Goal: Information Seeking & Learning: Learn about a topic

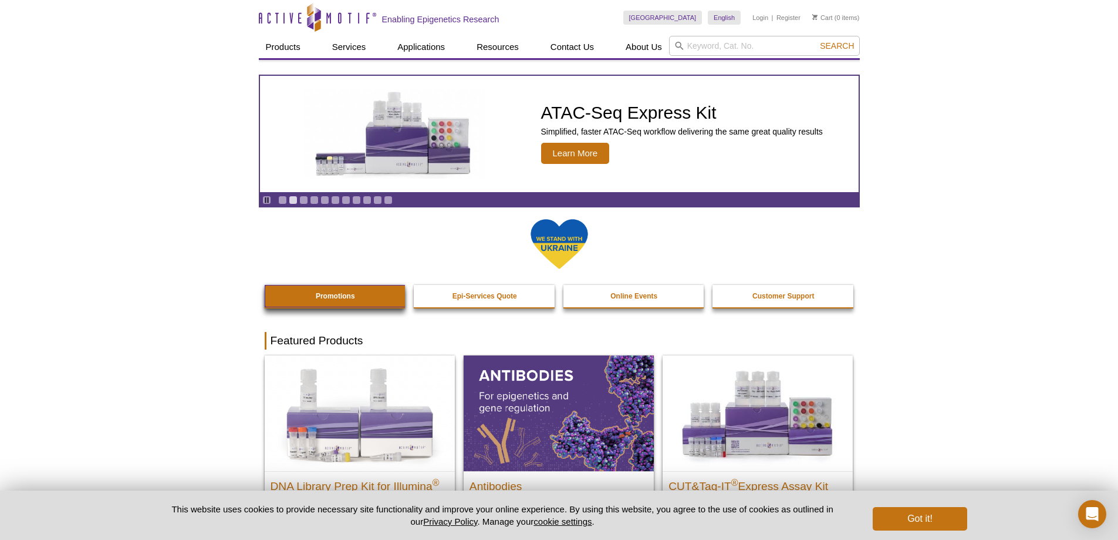
click at [356, 292] on link "Promotions" at bounding box center [336, 296] width 142 height 22
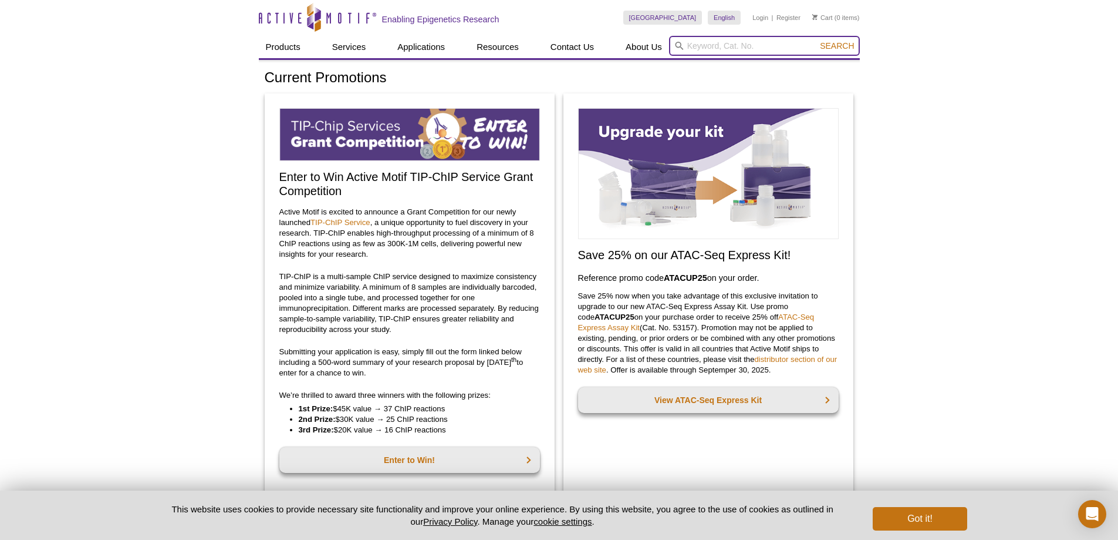
click at [763, 41] on input "search" at bounding box center [764, 46] width 191 height 20
type input "c"
type input "CUT&Tag"
click at [817, 41] on button "Search" at bounding box center [837, 46] width 41 height 11
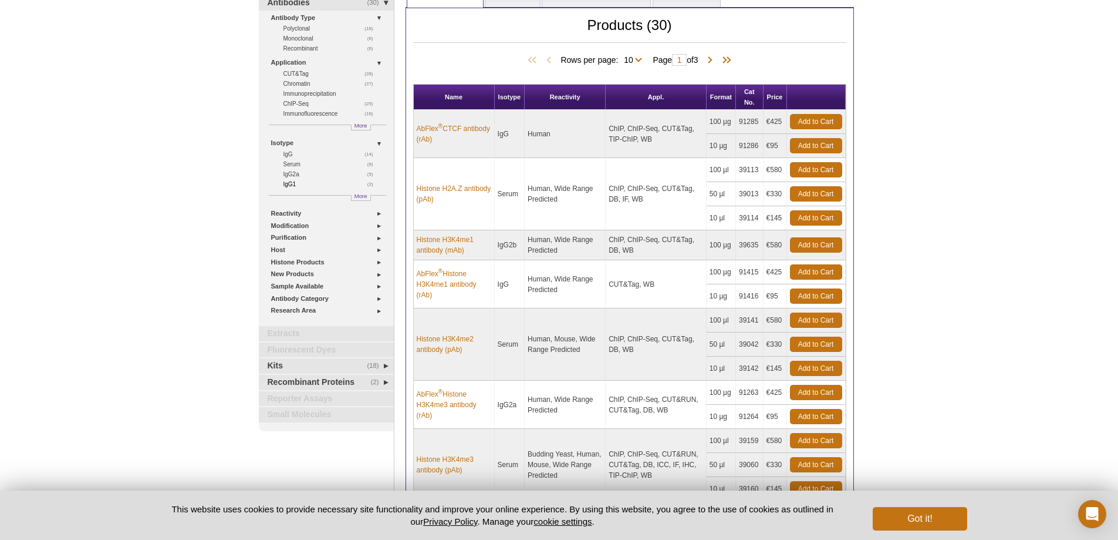
scroll to position [176, 0]
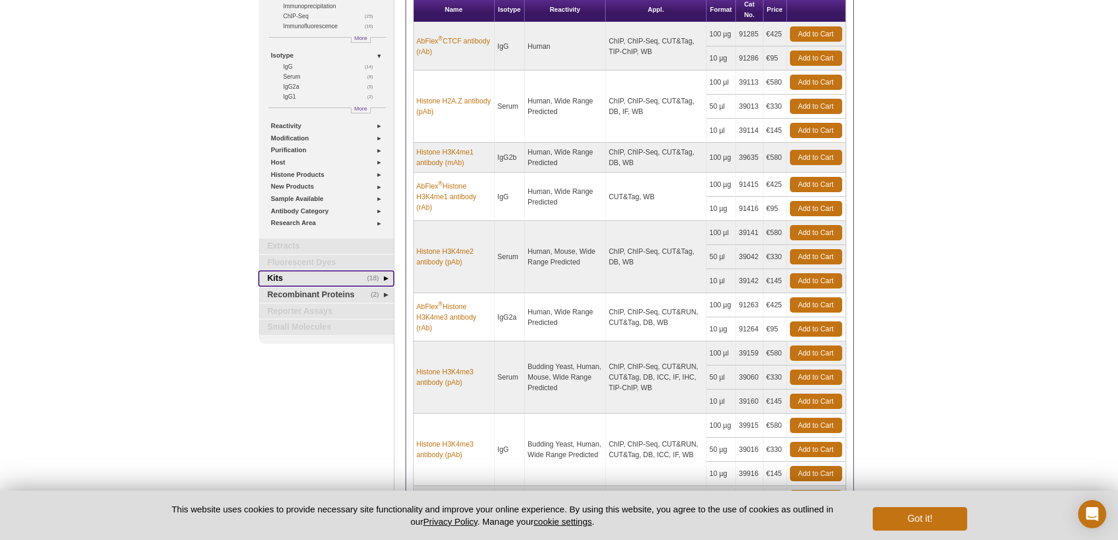
click at [385, 278] on link "(18) Kits" at bounding box center [326, 278] width 135 height 15
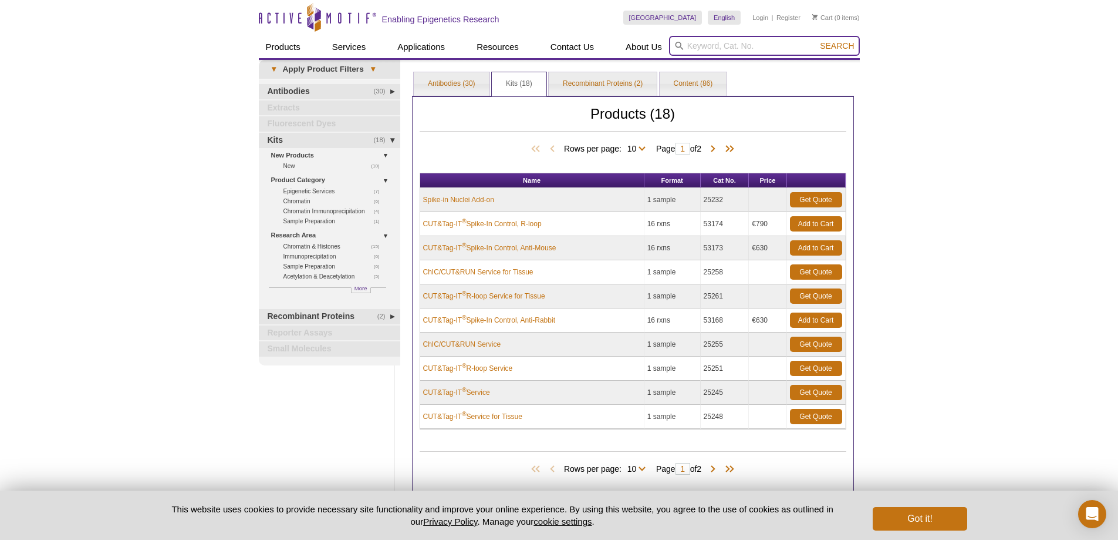
click at [710, 48] on input "search" at bounding box center [764, 46] width 191 height 20
type input "tissue dissociation"
click at [834, 46] on span "Search" at bounding box center [837, 45] width 34 height 9
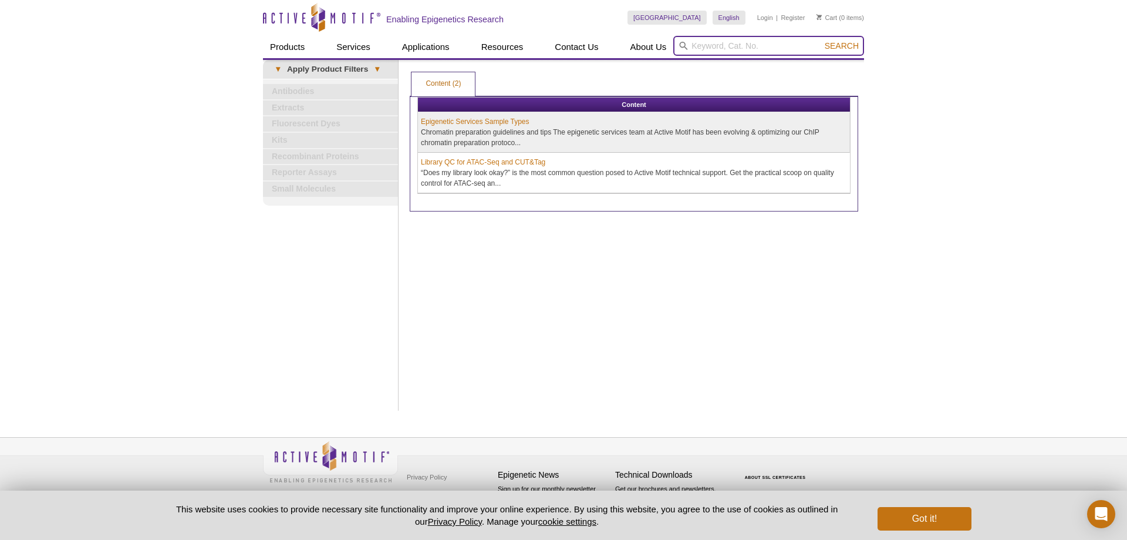
click at [738, 43] on input "search" at bounding box center [768, 46] width 191 height 20
type input "tissue lysis"
click at [821, 41] on button "Search" at bounding box center [841, 46] width 41 height 11
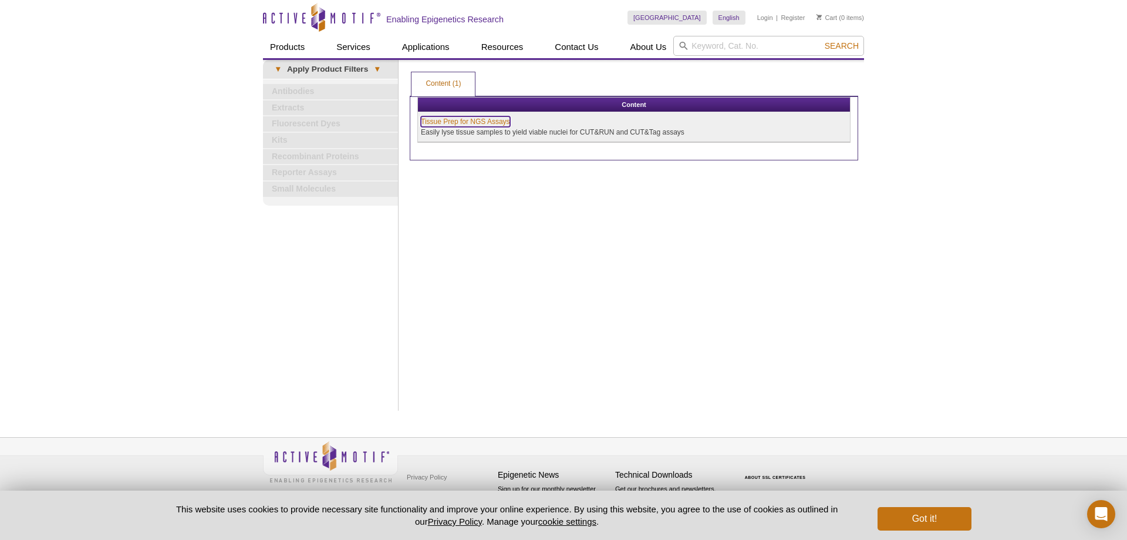
click at [450, 121] on link "Tissue Prep for NGS Assays" at bounding box center [465, 121] width 89 height 11
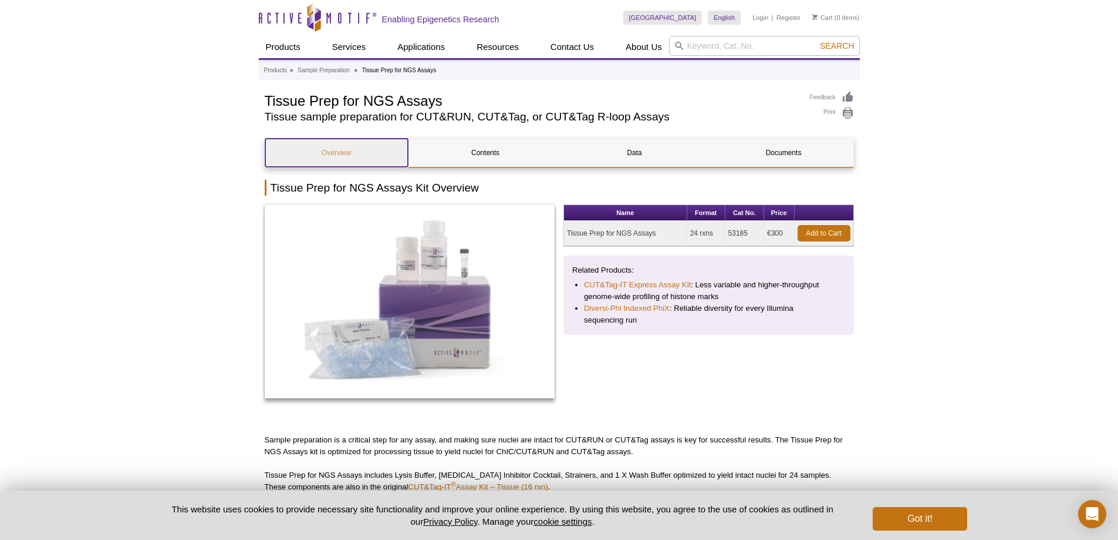
click at [339, 154] on link "Overview" at bounding box center [336, 153] width 143 height 28
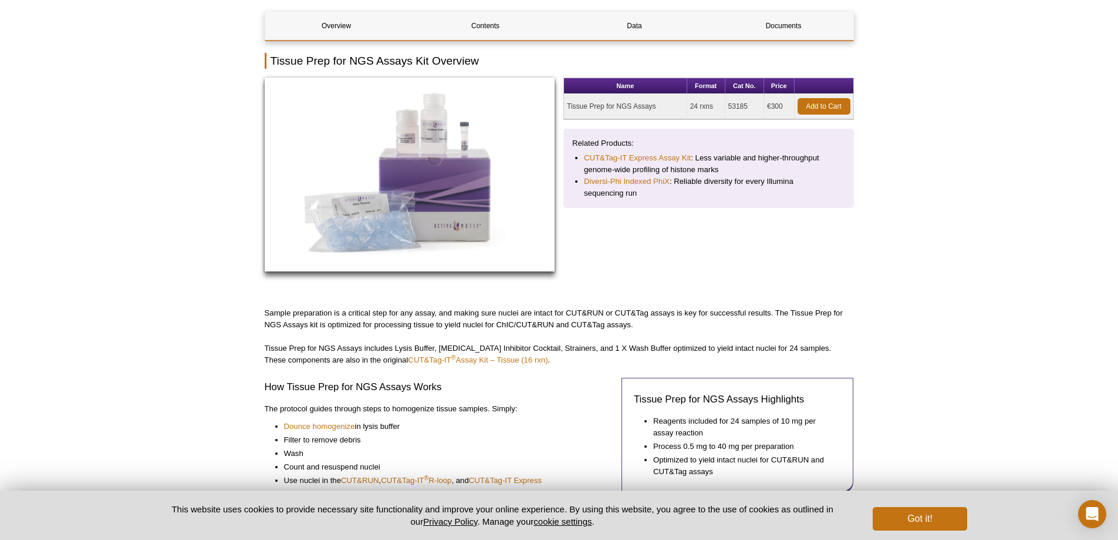
scroll to position [113, 0]
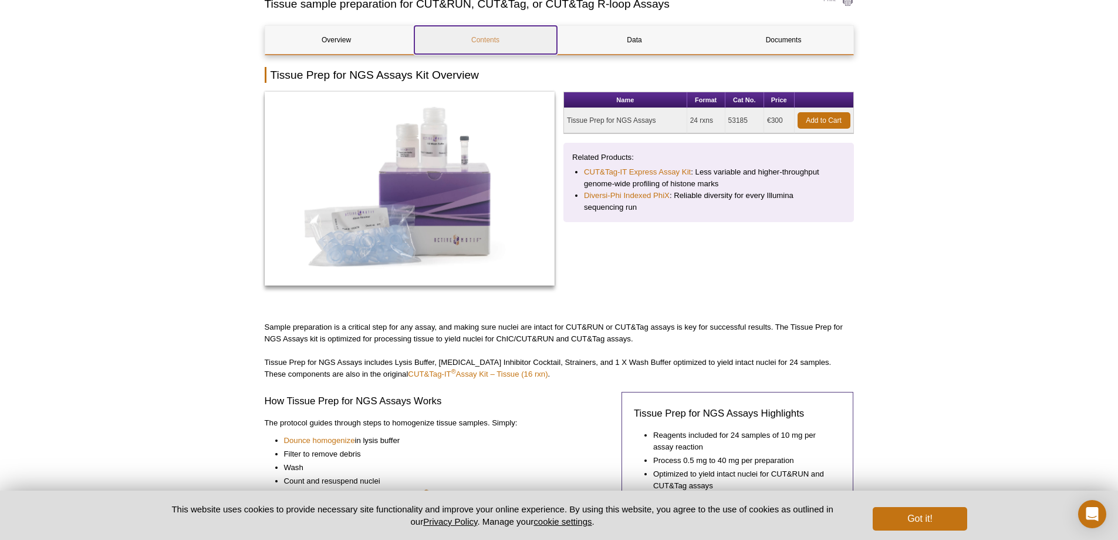
click at [470, 39] on link "Contents" at bounding box center [485, 40] width 143 height 28
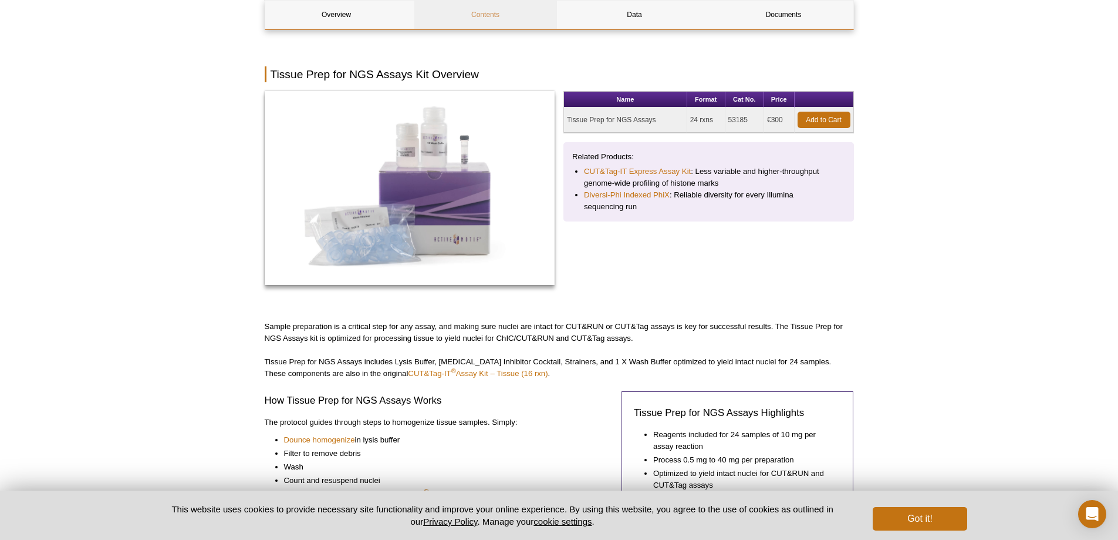
scroll to position [626, 0]
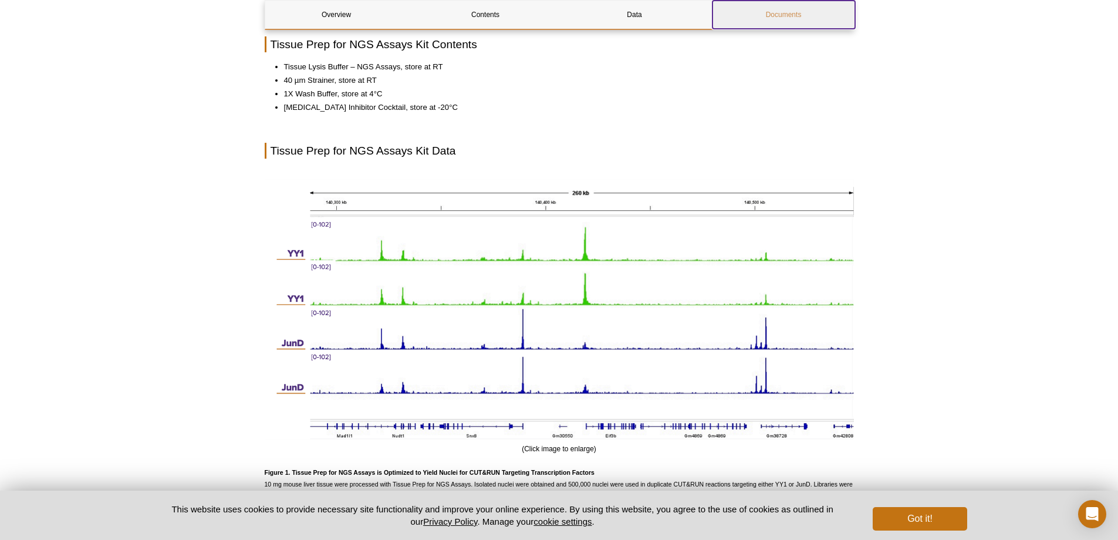
drag, startPoint x: 784, startPoint y: 1, endPoint x: 788, endPoint y: 13, distance: 13.0
click at [785, 1] on link "Documents" at bounding box center [784, 15] width 143 height 28
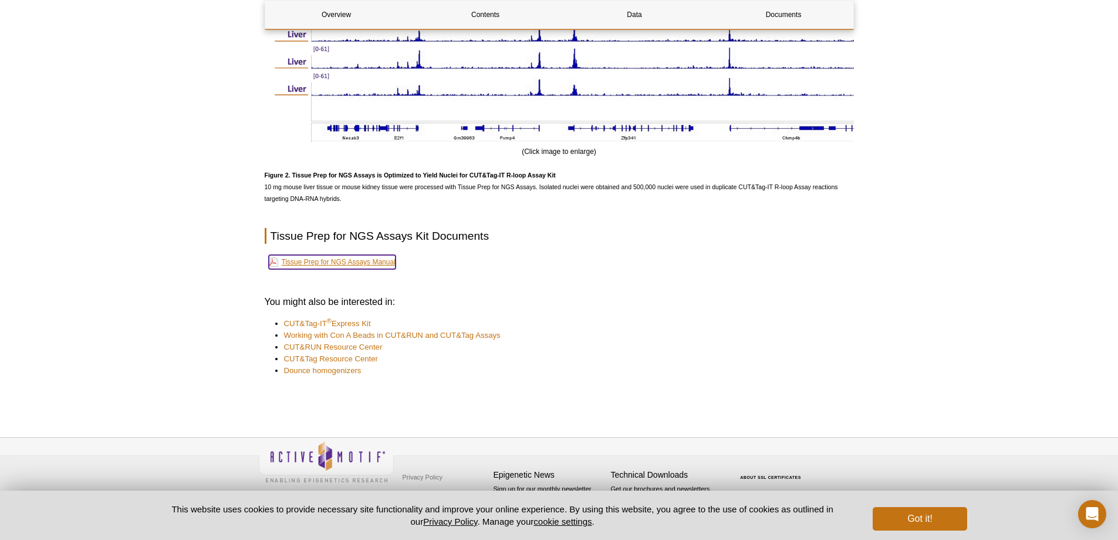
click at [354, 257] on link "Tissue Prep for NGS Assays Manual" at bounding box center [332, 262] width 127 height 14
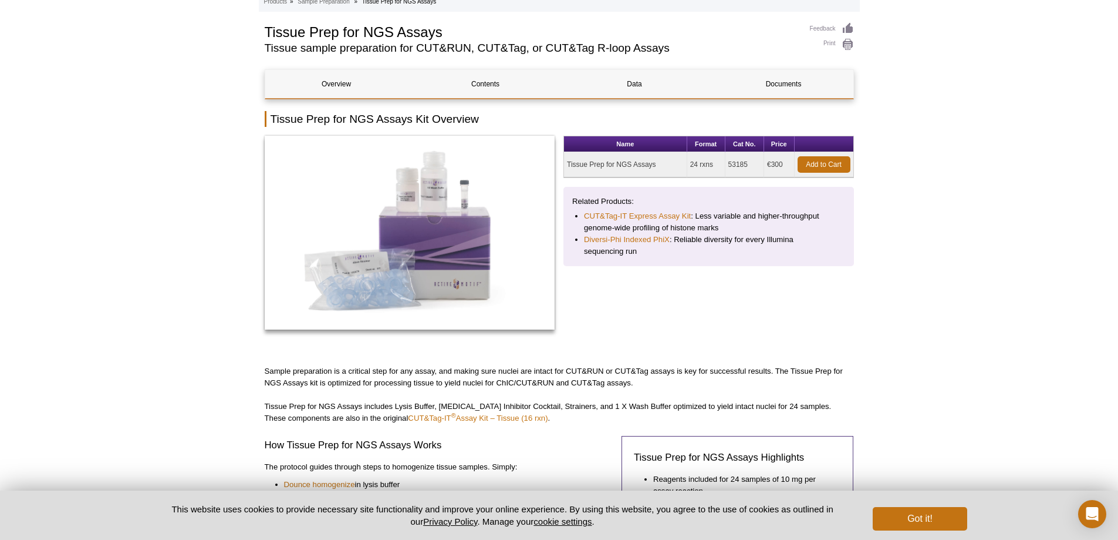
scroll to position [0, 0]
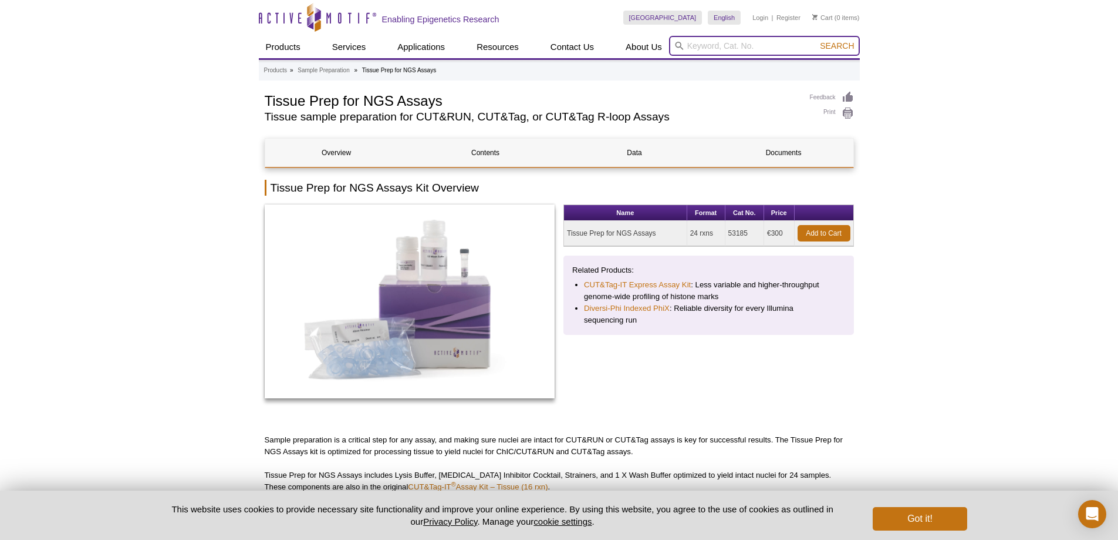
click at [758, 41] on input "search" at bounding box center [764, 46] width 191 height 20
click at [817, 41] on button "Search" at bounding box center [837, 46] width 41 height 11
drag, startPoint x: 705, startPoint y: 67, endPoint x: 778, endPoint y: 95, distance: 78.1
click at [706, 67] on li "53180 – CUT&RUN Assay Kit" at bounding box center [723, 64] width 106 height 16
type input "53180 – CUT&RUN Assay Kit"
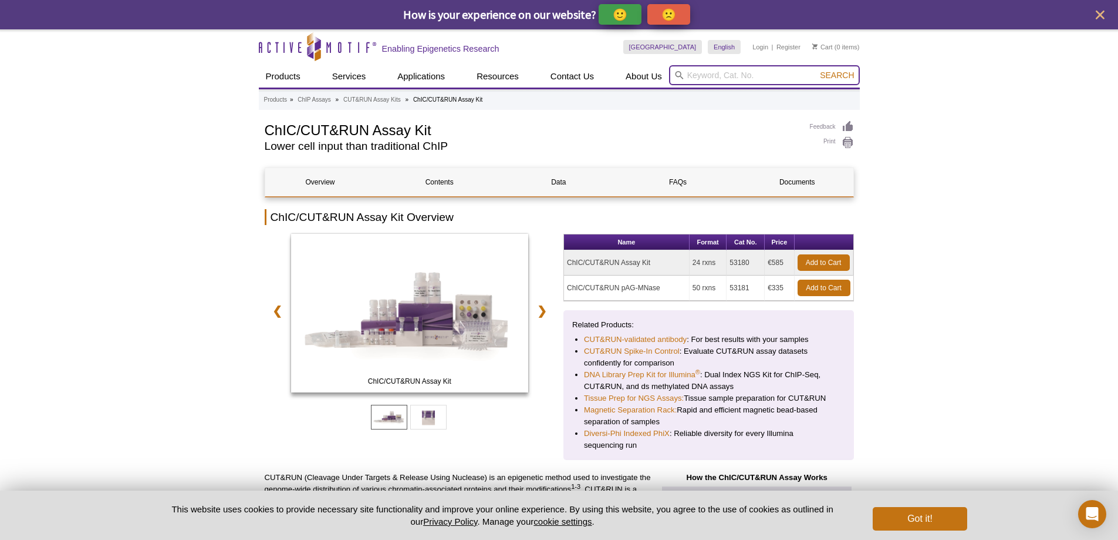
click at [713, 79] on input "search" at bounding box center [764, 75] width 191 height 20
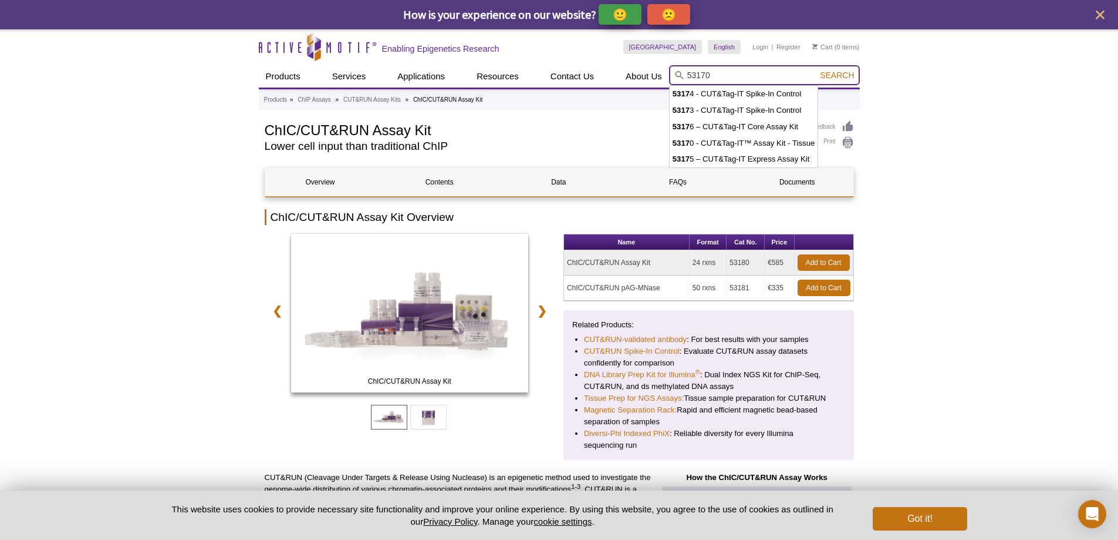
click at [817, 70] on button "Search" at bounding box center [837, 75] width 41 height 11
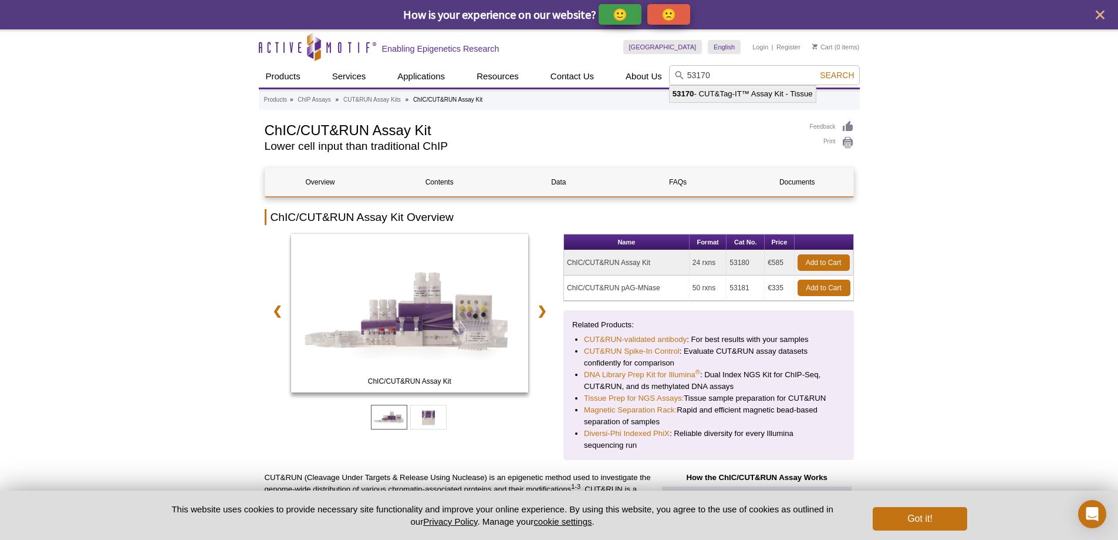
click at [712, 92] on li "53170 - CUT&Tag-IT™ Assay Kit - Tissue" at bounding box center [743, 94] width 146 height 16
type input "53170 - CUT&Tag-IT™ Assay Kit - Tissue"
click at [836, 73] on span "Search" at bounding box center [837, 74] width 34 height 9
